Goal: Find specific page/section: Find specific page/section

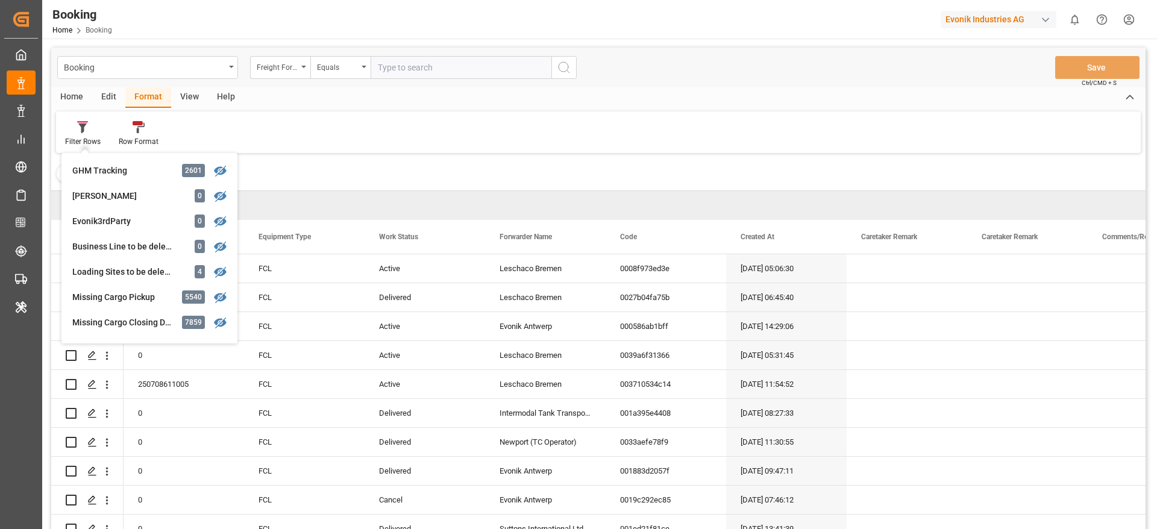
scroll to position [186, 0]
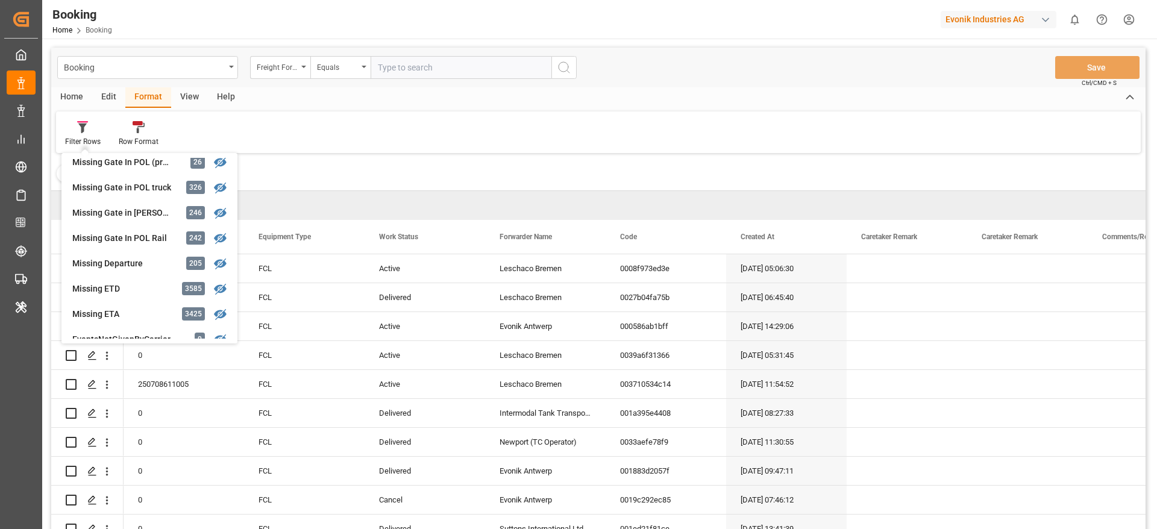
click at [1025, 27] on div "Evonik Industries AG" at bounding box center [999, 19] width 116 height 17
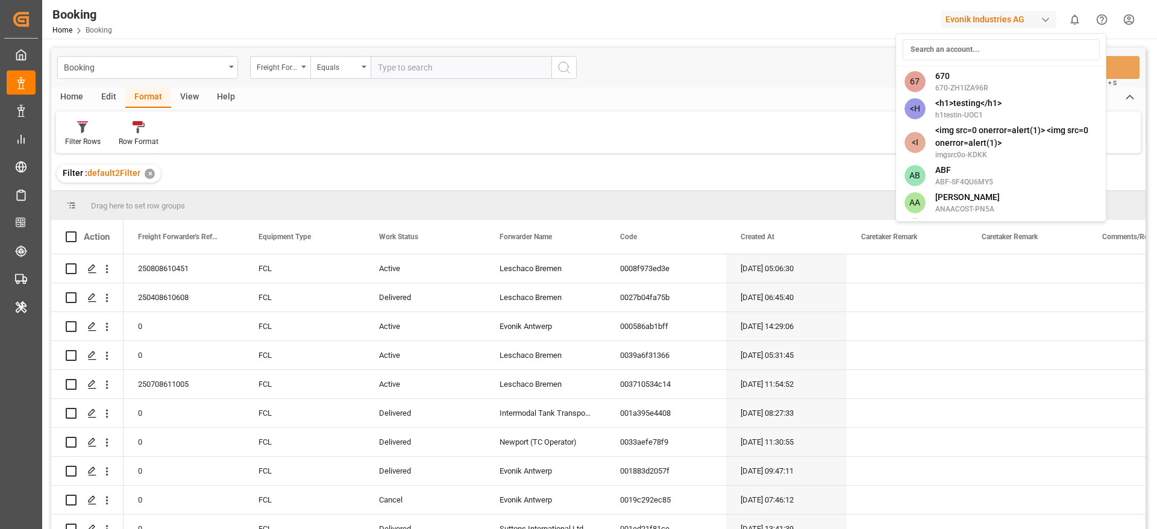
click at [932, 55] on input at bounding box center [1001, 49] width 197 height 21
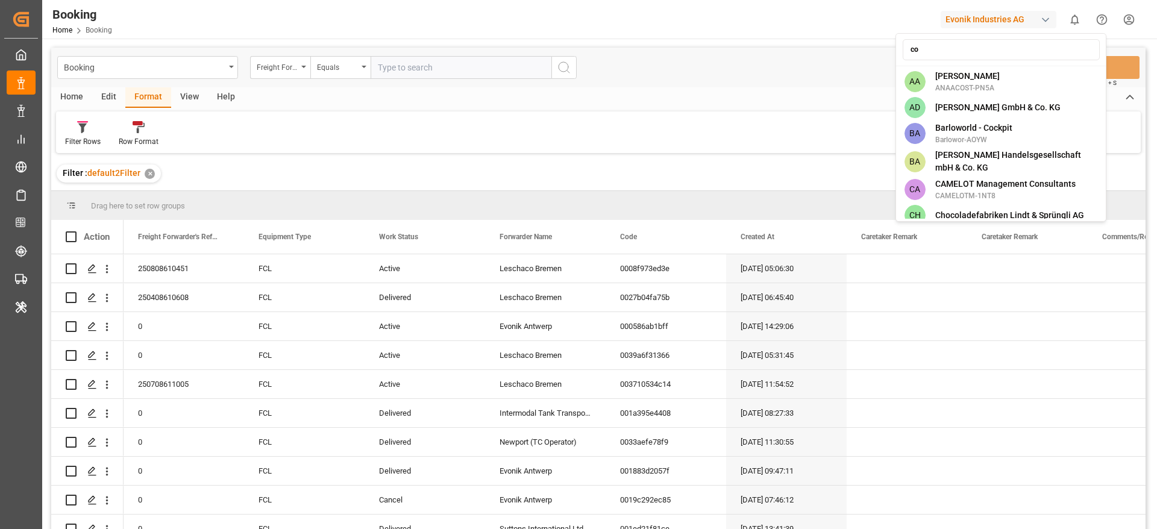
type input "c"
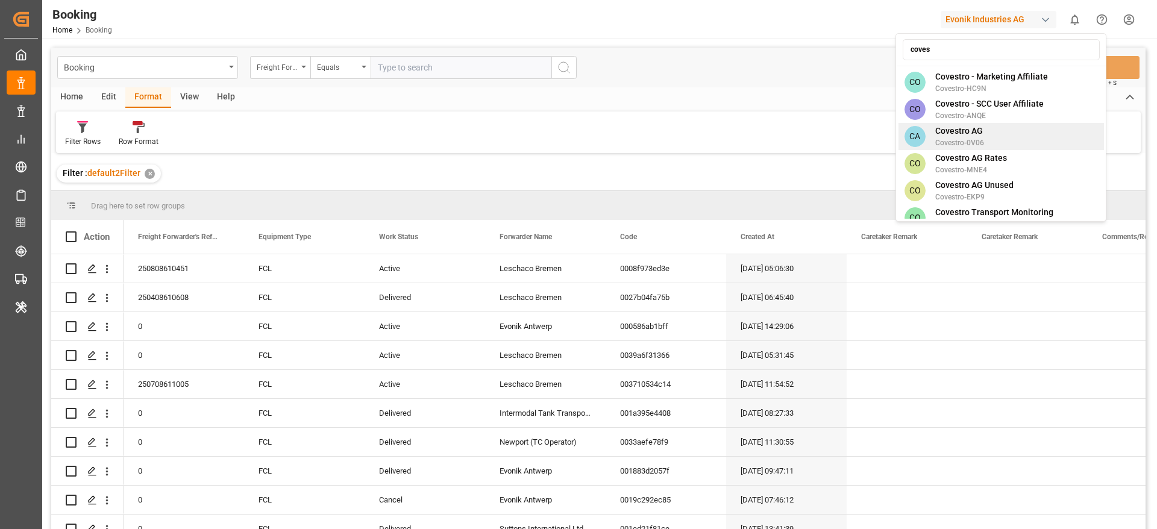
type input "coves"
click at [959, 137] on span "Covestro-0V06" at bounding box center [959, 142] width 49 height 11
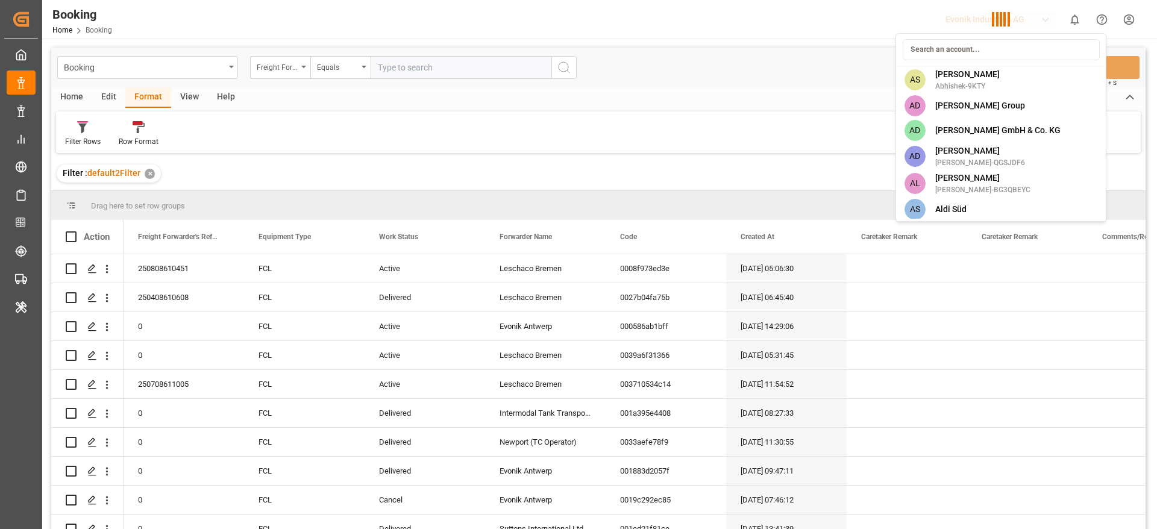
scroll to position [1911, 0]
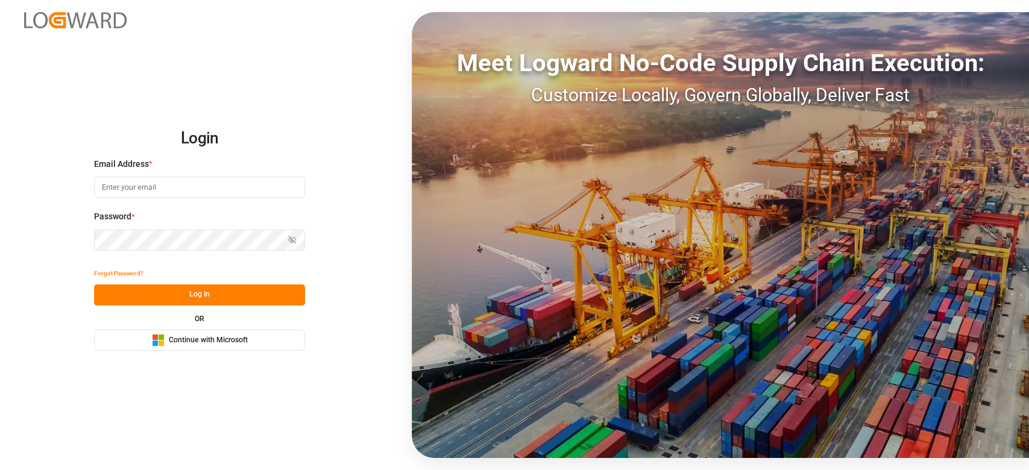
click at [263, 334] on button "Microsoft Logo Continue with Microsoft" at bounding box center [199, 340] width 211 height 21
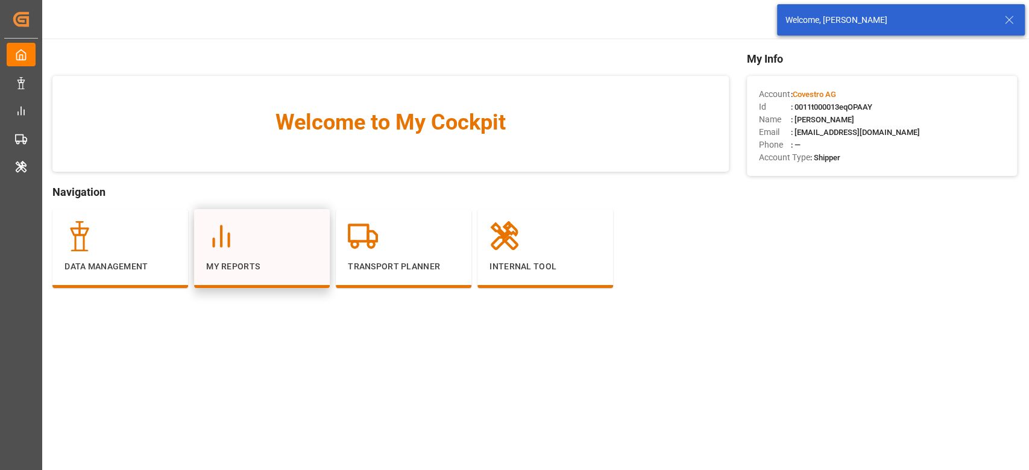
click at [245, 261] on p "My Reports" at bounding box center [261, 266] width 111 height 13
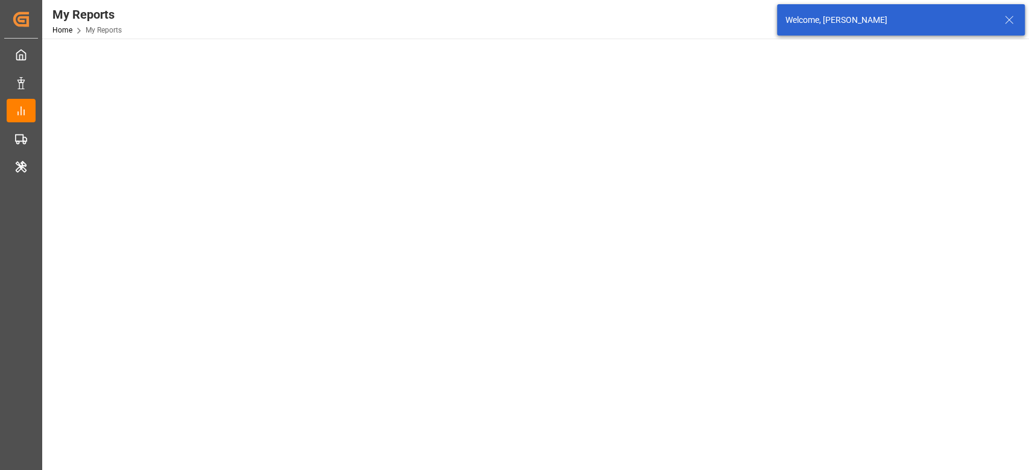
click at [245, 261] on main at bounding box center [534, 444] width 984 height 425
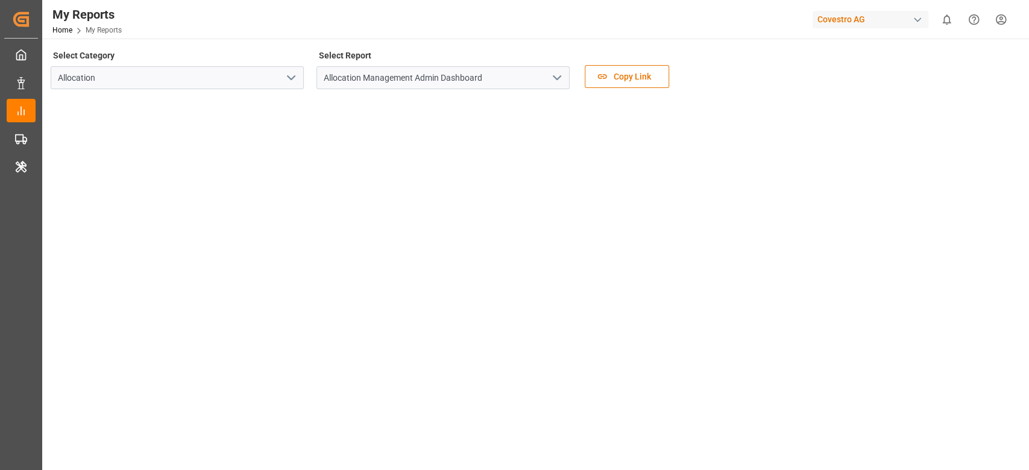
click at [706, 72] on div "Select Category Allocation Select Report Allocation Management Admin Dashboard …" at bounding box center [534, 72] width 967 height 51
click at [560, 81] on icon "open menu" at bounding box center [557, 78] width 14 height 14
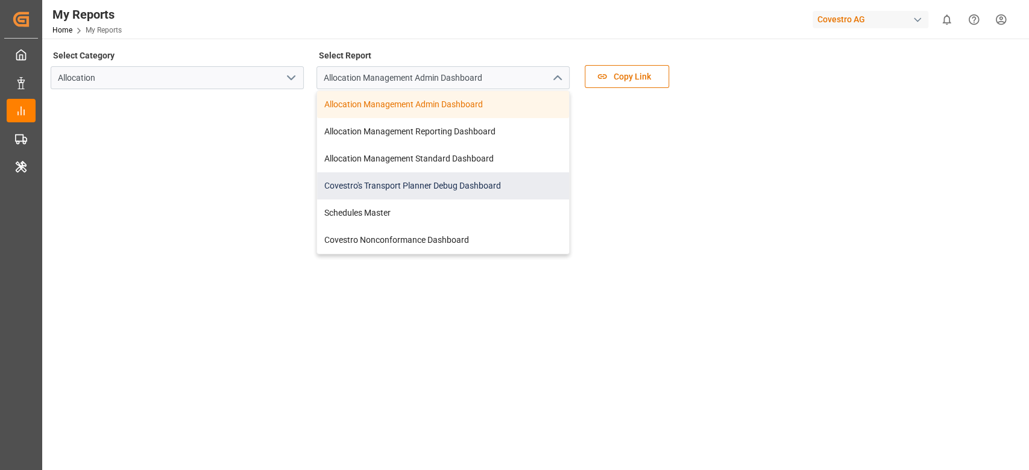
click at [418, 188] on div "Covestro's Transport Planner Debug Dashboard" at bounding box center [443, 185] width 252 height 27
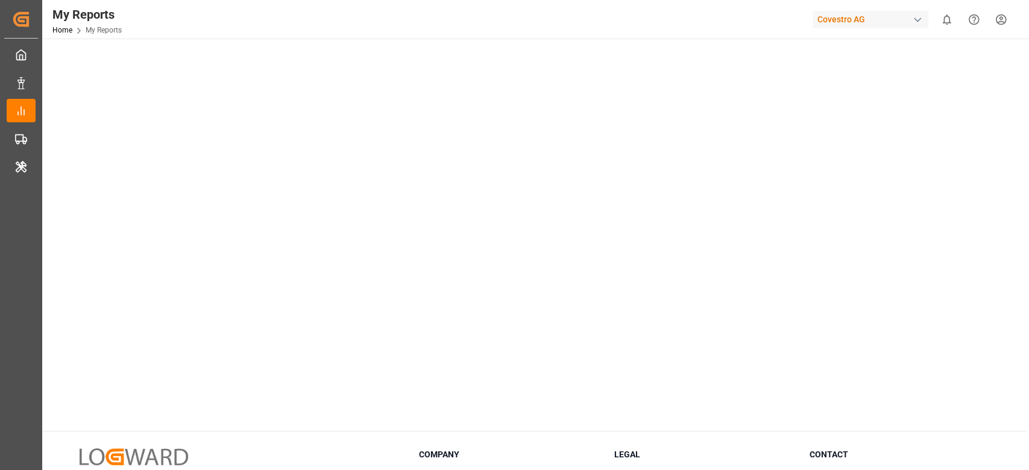
scroll to position [241, 0]
